Goal: Check status

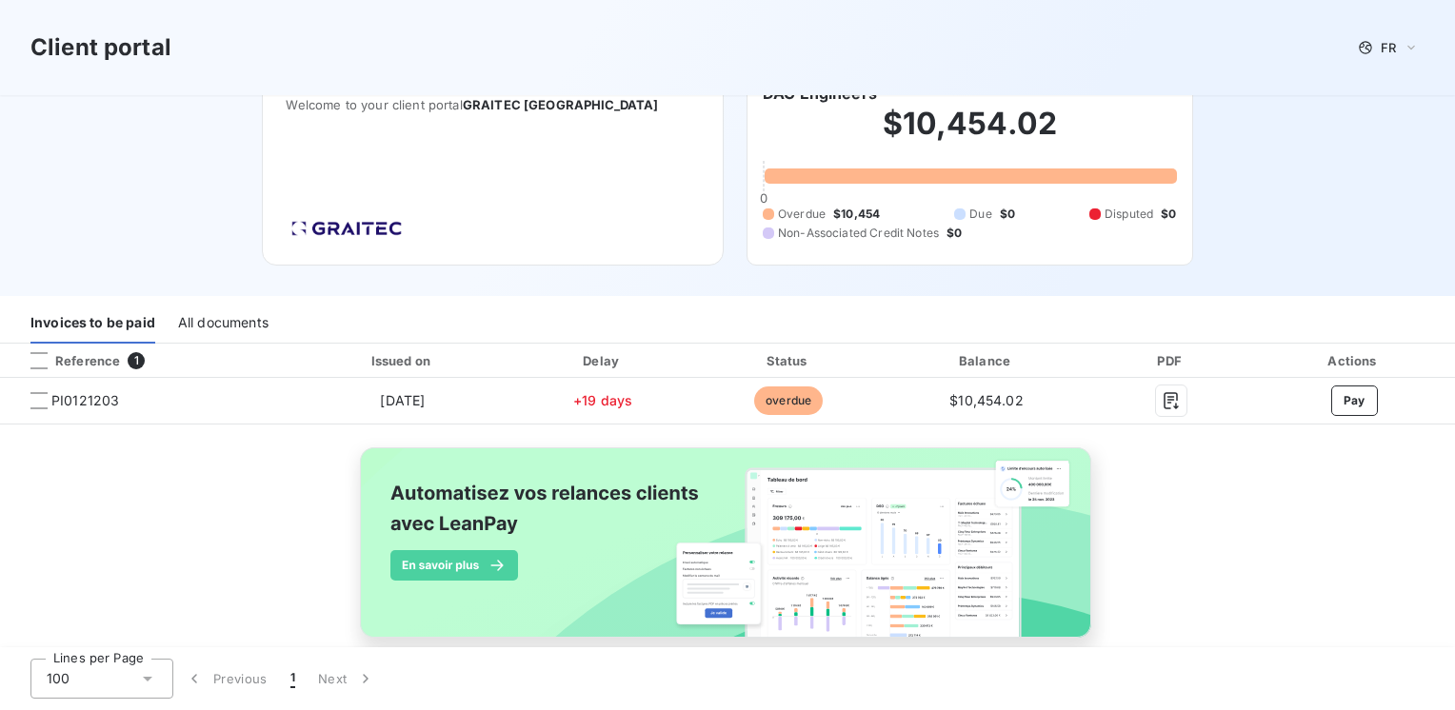
scroll to position [69, 0]
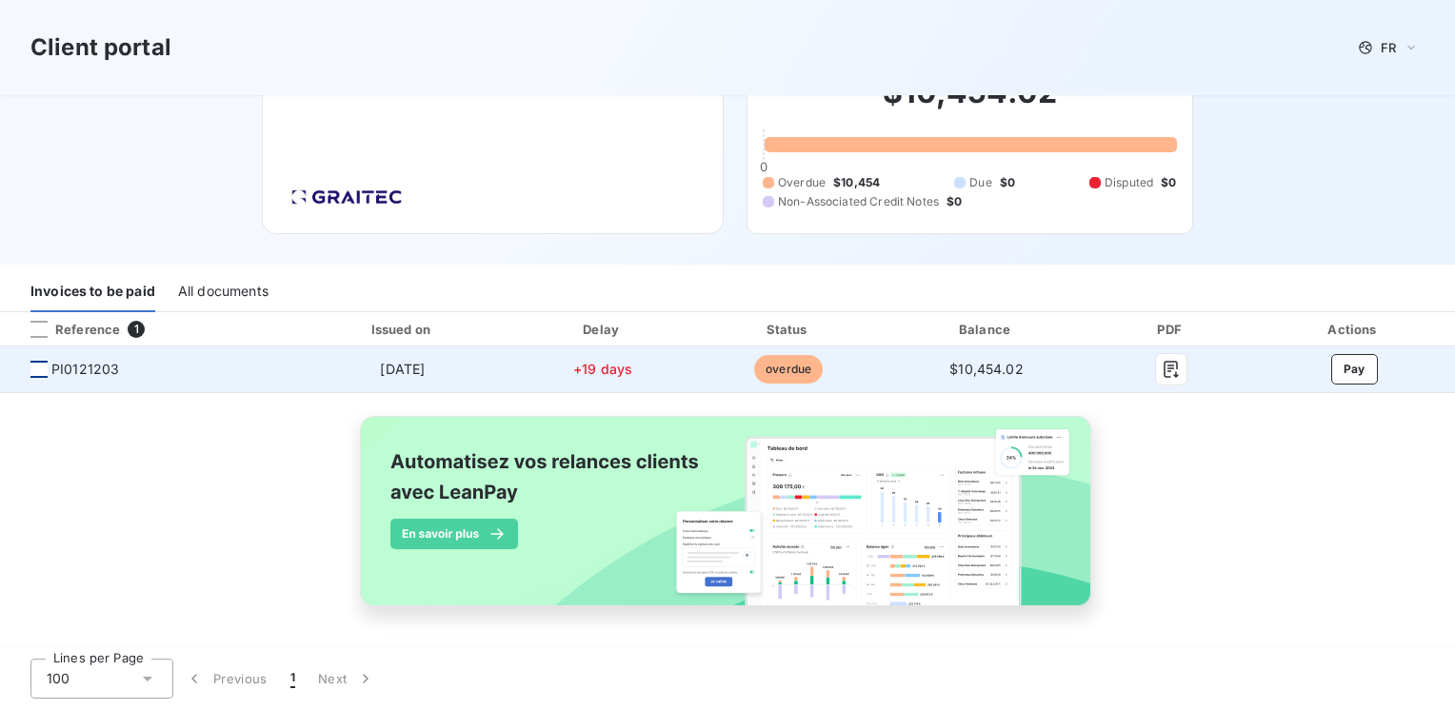
click at [32, 371] on div at bounding box center [38, 369] width 17 height 17
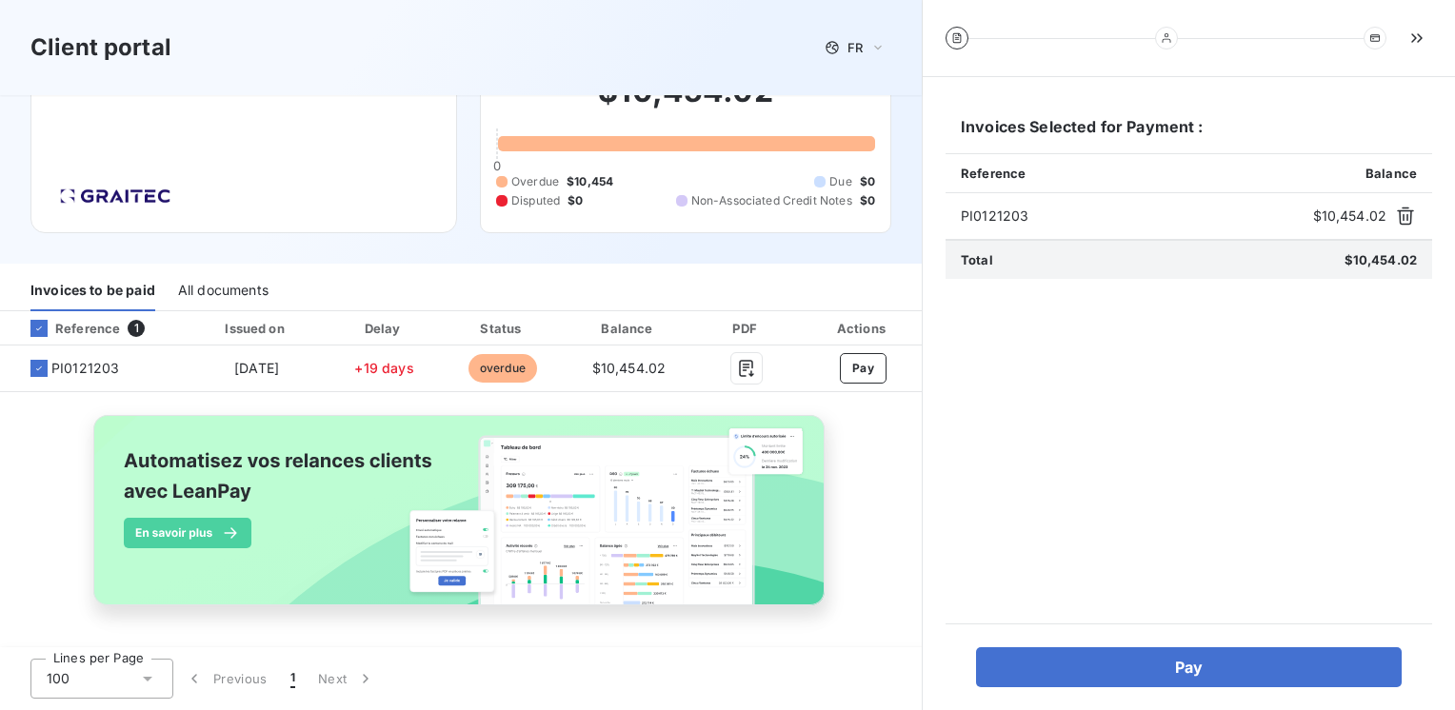
scroll to position [76, 0]
click at [16, 473] on div "Reference 1 Issued on Delay Status Balance PDF Actions PI0121203 Aug 29, 2025 +…" at bounding box center [461, 480] width 922 height 338
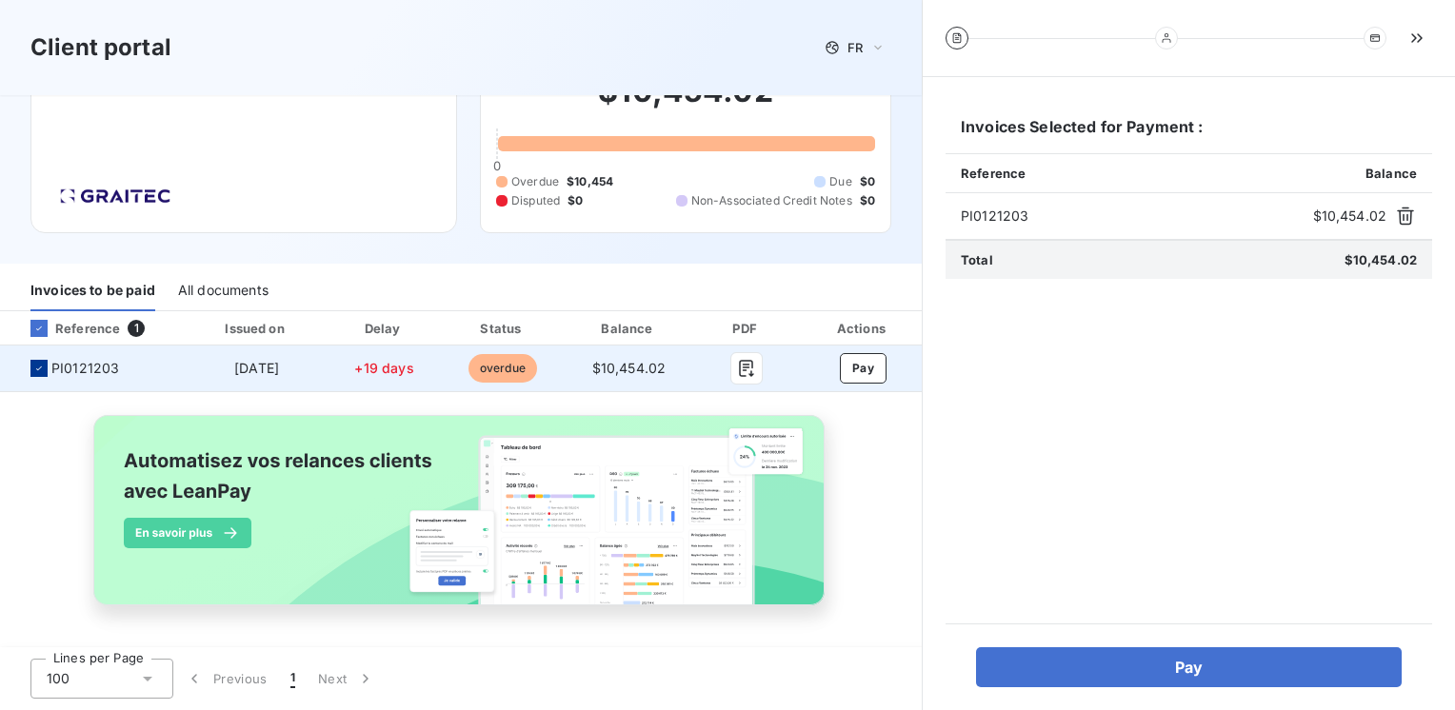
click at [37, 363] on icon at bounding box center [38, 368] width 11 height 11
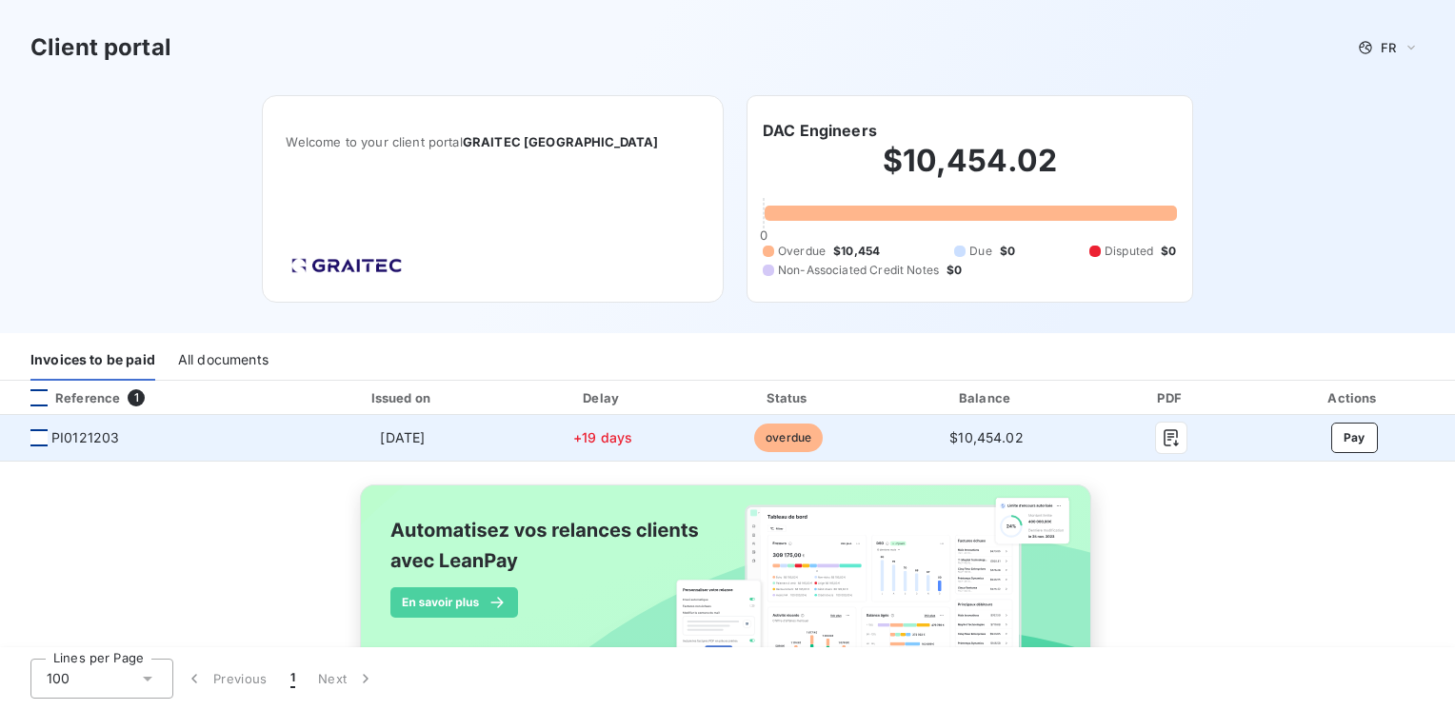
click at [32, 402] on div at bounding box center [38, 397] width 17 height 17
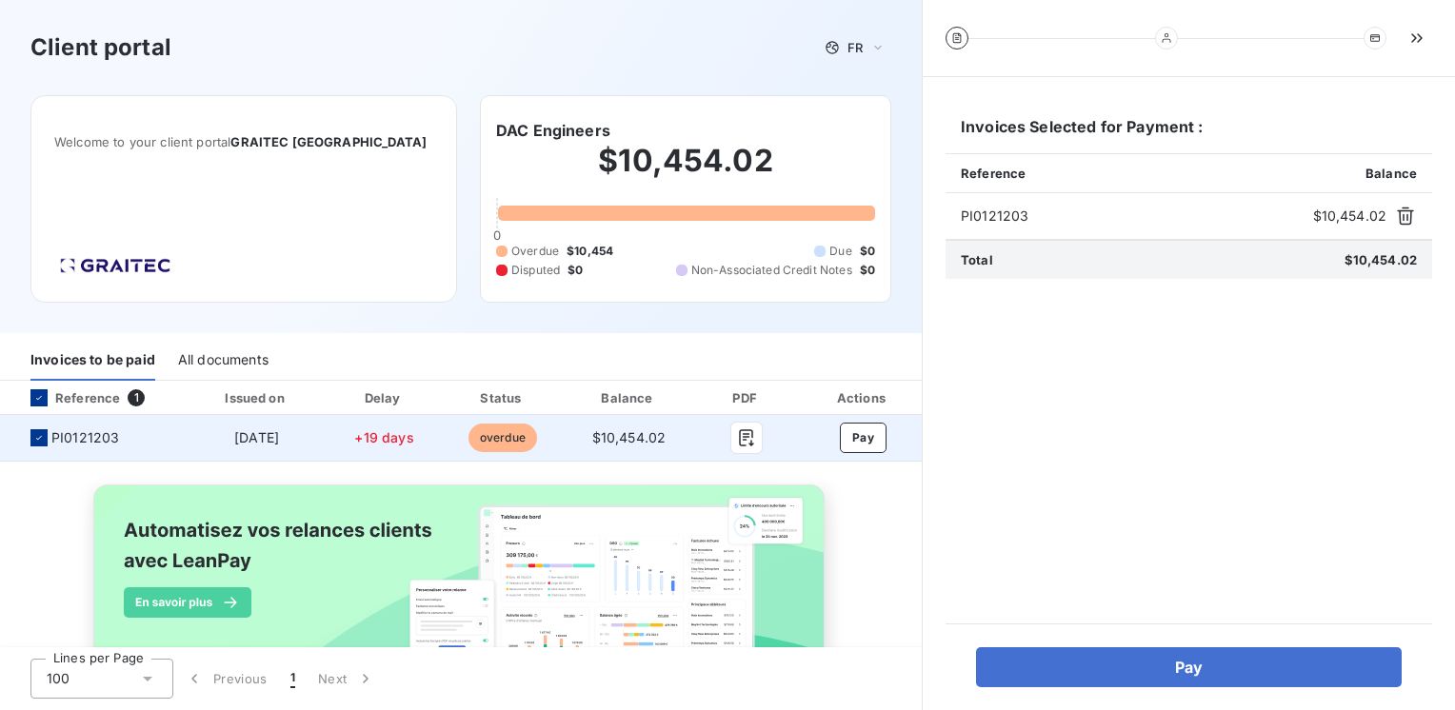
click at [34, 398] on icon at bounding box center [38, 397] width 11 height 11
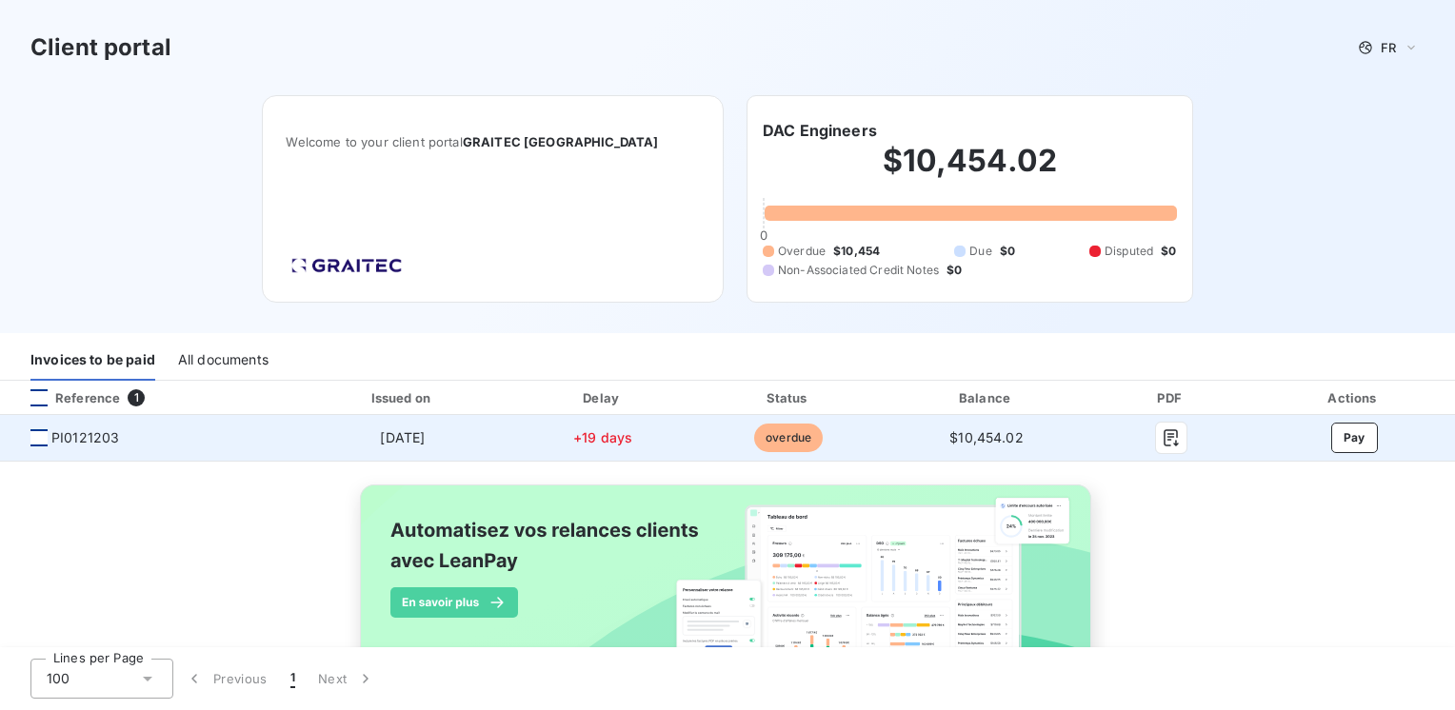
click at [780, 444] on span "overdue" at bounding box center [788, 438] width 69 height 29
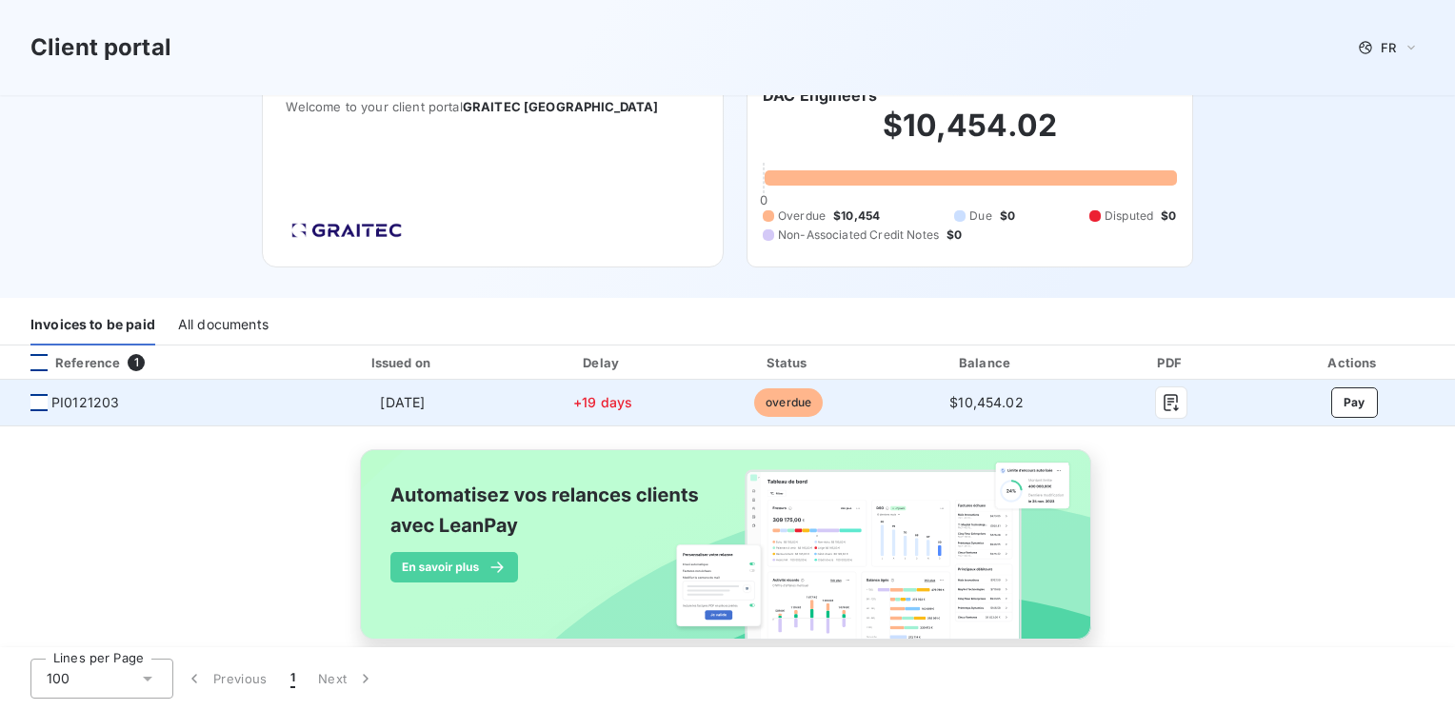
scroll to position [69, 0]
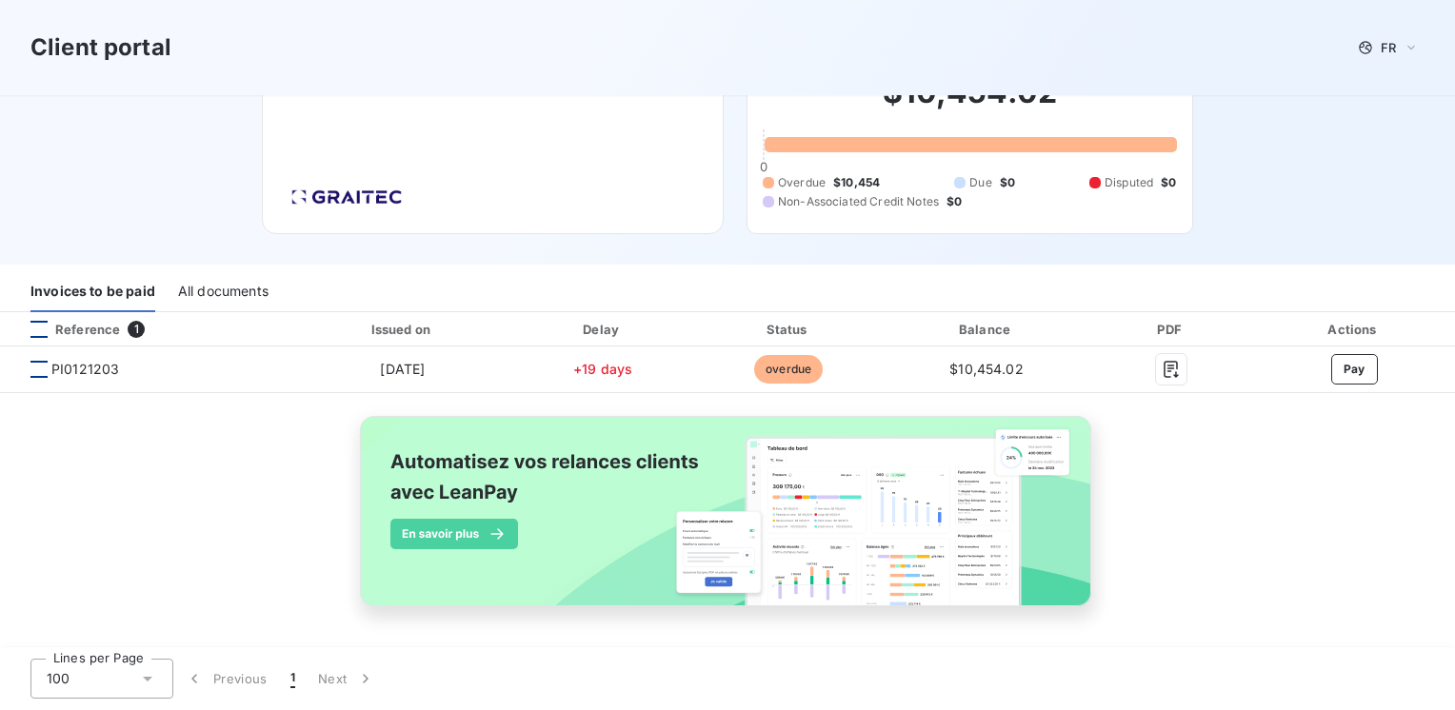
click at [443, 535] on img at bounding box center [727, 522] width 769 height 234
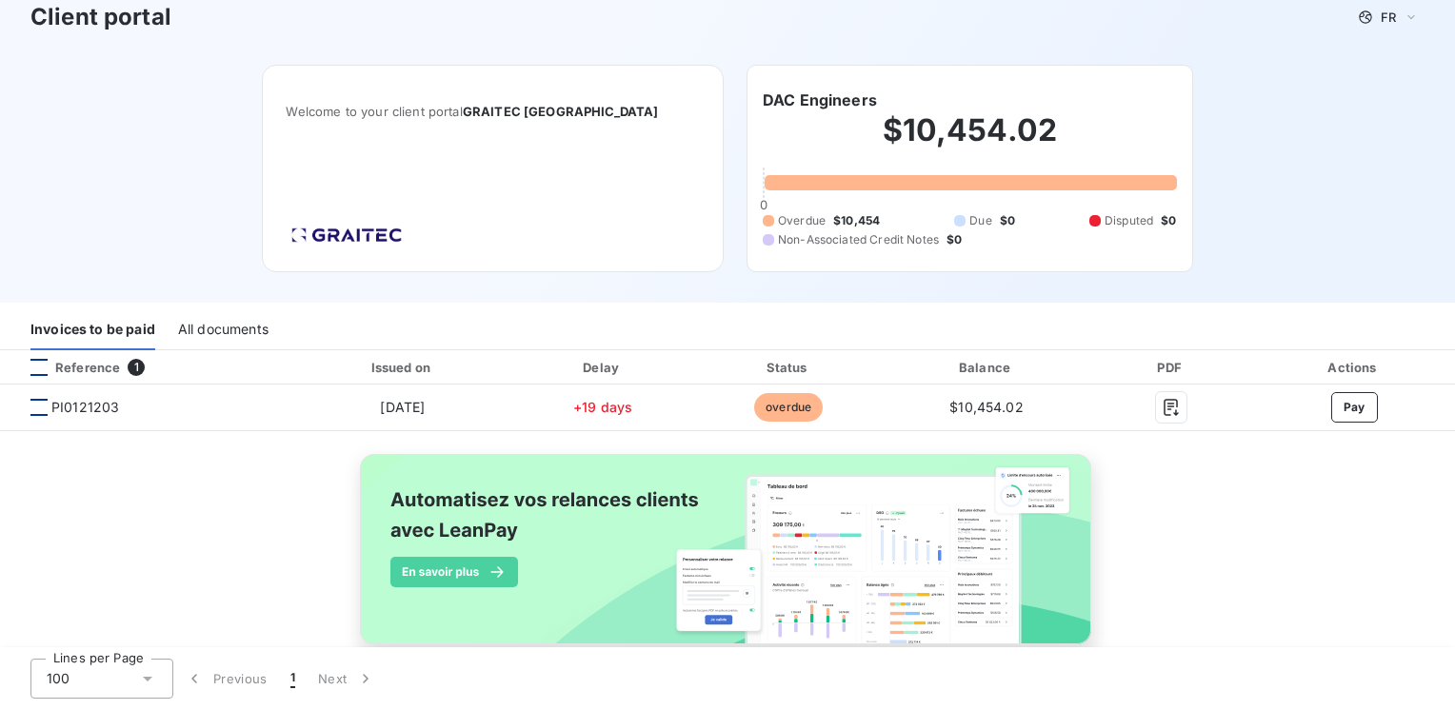
scroll to position [0, 0]
